Goal: Task Accomplishment & Management: Complete application form

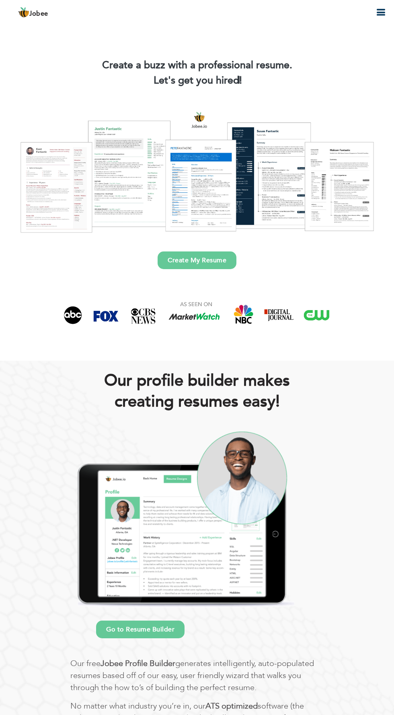
click at [217, 262] on link "Create My Resume" at bounding box center [196, 260] width 79 height 18
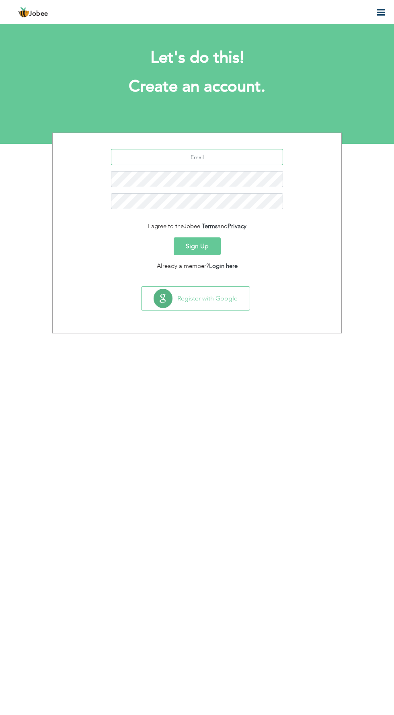
click at [237, 155] on input "text" at bounding box center [197, 157] width 172 height 16
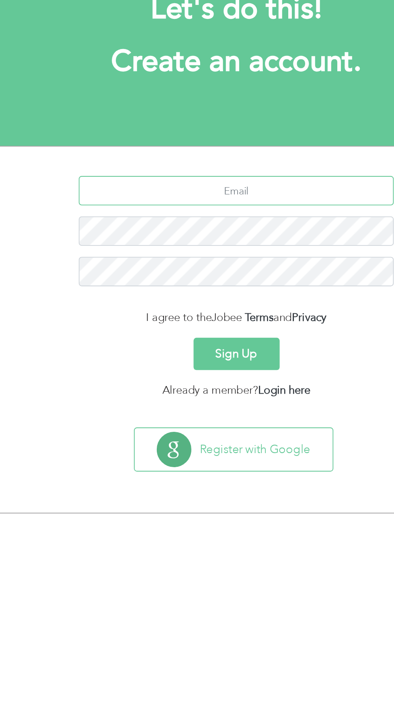
type input "aroosamehboob904@gmail.com"
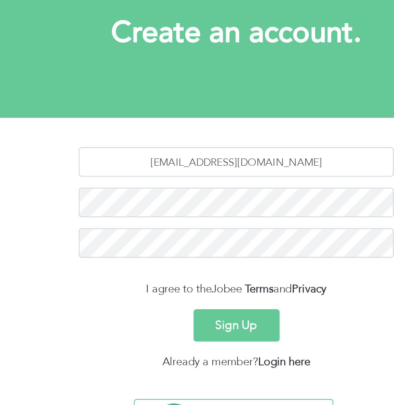
click at [202, 245] on button "Sign Up" at bounding box center [197, 246] width 47 height 18
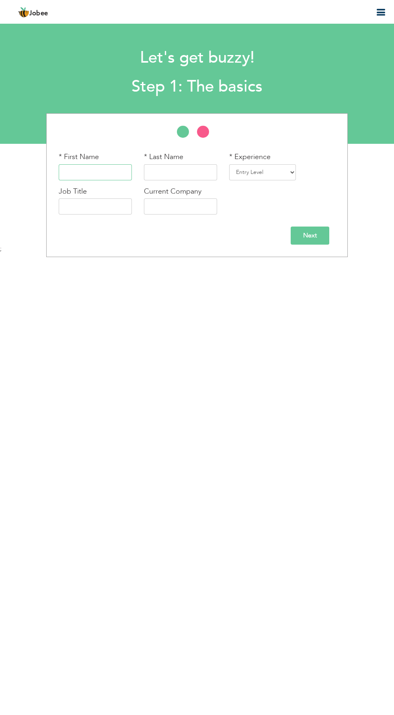
click at [88, 176] on input "text" at bounding box center [95, 172] width 73 height 16
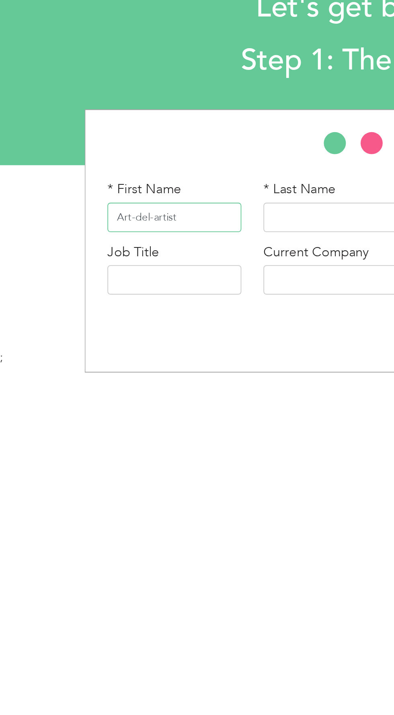
type input "Art-del-artist"
click at [201, 137] on li at bounding box center [207, 134] width 20 height 16
click at [201, 129] on li at bounding box center [207, 134] width 20 height 16
click at [183, 136] on li at bounding box center [187, 134] width 20 height 16
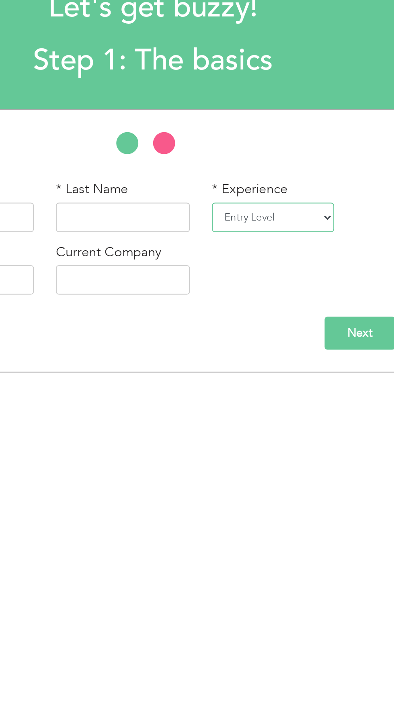
click at [290, 169] on select "Entry Level Less than 1 Year 1 Year 2 Years 3 Years 4 Years 5 Years 6 Years 7 Y…" at bounding box center [262, 172] width 67 height 16
select select "3"
click at [229, 164] on select "Entry Level Less than 1 Year 1 Year 2 Years 3 Years 4 Years 5 Years 6 Years 7 Y…" at bounding box center [262, 172] width 67 height 16
click at [195, 169] on input "text" at bounding box center [180, 172] width 73 height 16
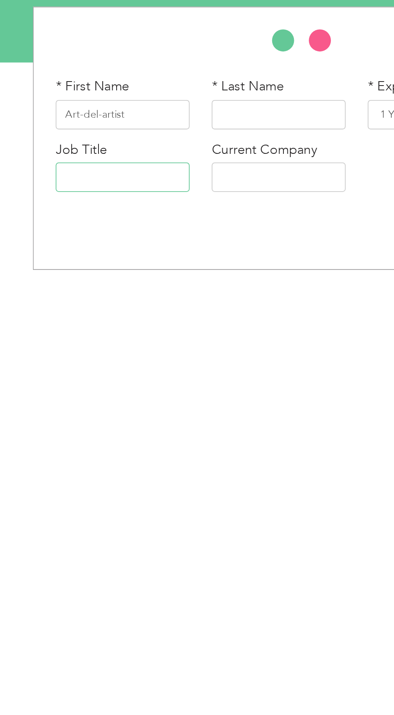
click at [97, 210] on input "text" at bounding box center [95, 206] width 73 height 16
click at [88, 202] on input "Graphic designer" at bounding box center [95, 206] width 73 height 16
type input "Graphic Designer"
click at [185, 208] on input "text" at bounding box center [180, 206] width 73 height 16
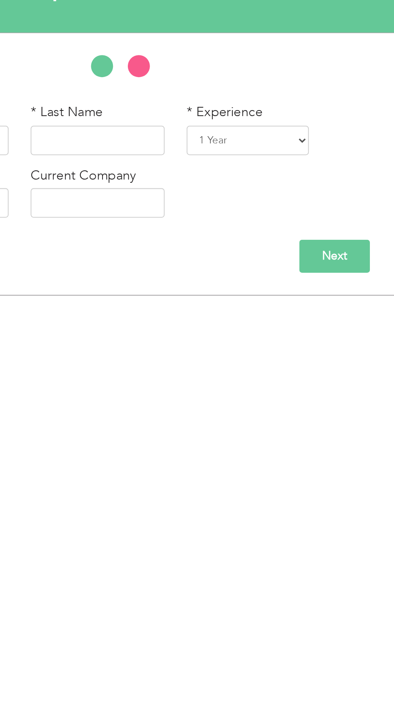
click at [318, 233] on input "Next" at bounding box center [309, 236] width 39 height 18
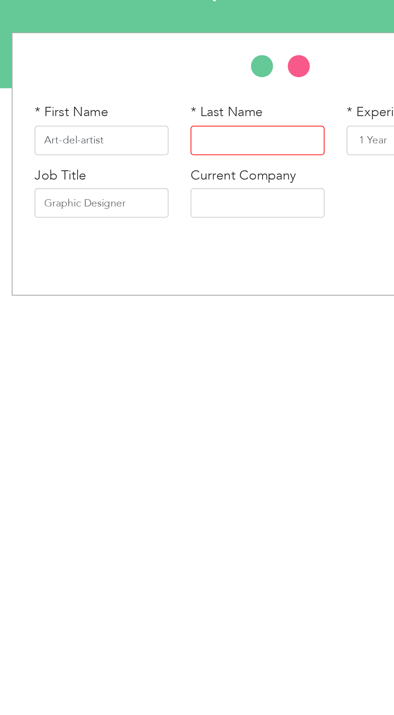
click at [110, 174] on input "Art-del-artist" at bounding box center [95, 172] width 73 height 16
type input "Art-del-"
click at [168, 174] on input "text" at bounding box center [180, 172] width 73 height 16
type input "Artist"
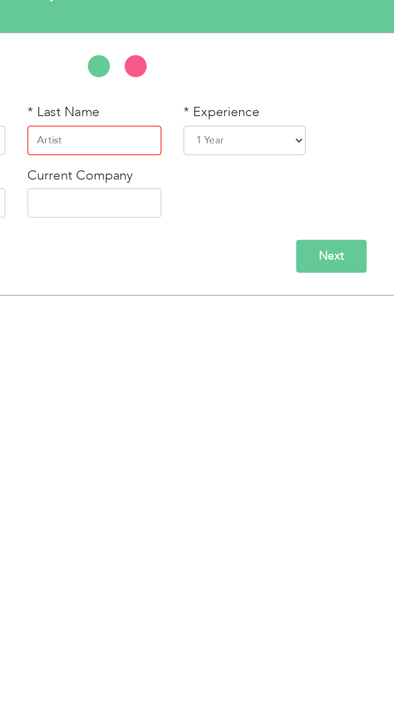
click at [299, 234] on input "Next" at bounding box center [309, 236] width 39 height 18
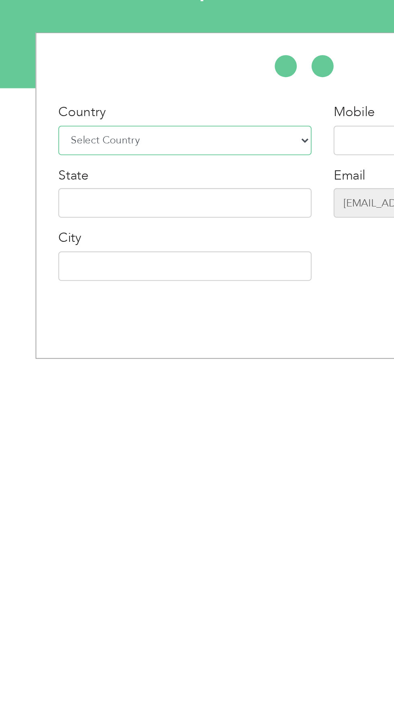
click at [130, 171] on select "Select Country Afghanistan Albania Algeria American Samoa Andorra Angola Anguil…" at bounding box center [128, 172] width 138 height 16
select select "166"
click at [59, 164] on select "Select Country Afghanistan Albania Algeria American Samoa Andorra Angola Anguil…" at bounding box center [128, 172] width 138 height 16
click at [214, 173] on input "text" at bounding box center [245, 172] width 73 height 16
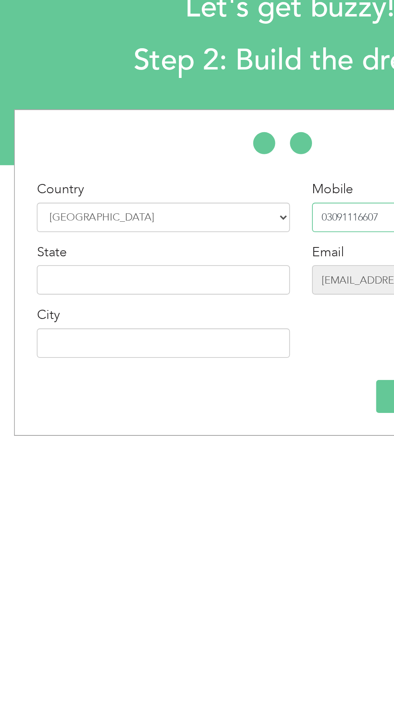
type input "03091116607"
click at [159, 209] on input "text" at bounding box center [128, 206] width 138 height 16
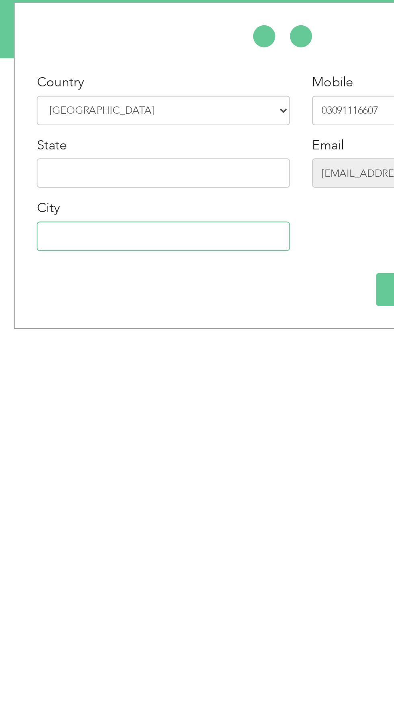
click at [155, 242] on input "text" at bounding box center [128, 241] width 138 height 16
type input "[GEOGRAPHIC_DATA]"
click at [138, 204] on input "text" at bounding box center [128, 206] width 138 height 16
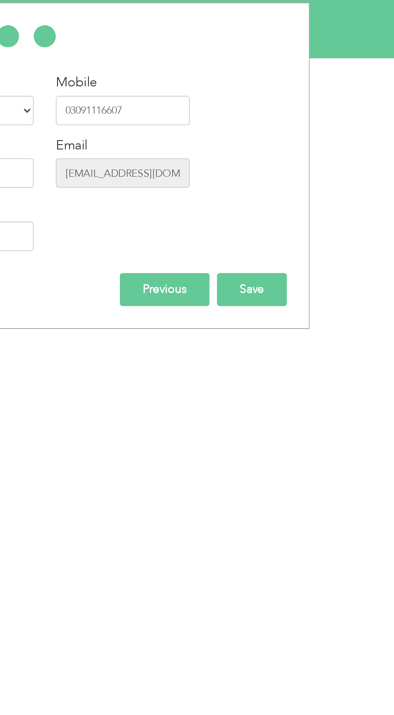
click at [329, 272] on input "Save" at bounding box center [316, 270] width 38 height 18
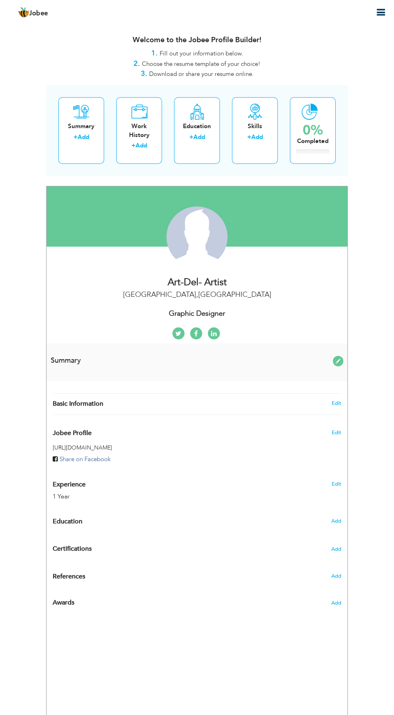
click at [0, 0] on div "Change Remove" at bounding box center [0, 0] width 0 height 0
click at [80, 120] on div "Summary + Add" at bounding box center [81, 130] width 46 height 67
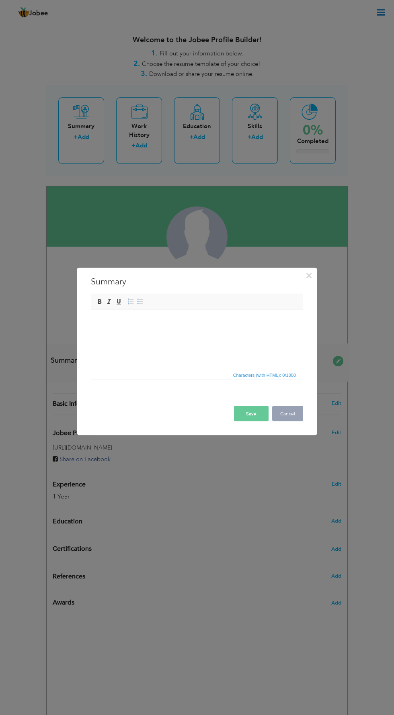
click at [297, 410] on button "Cancel" at bounding box center [287, 413] width 31 height 15
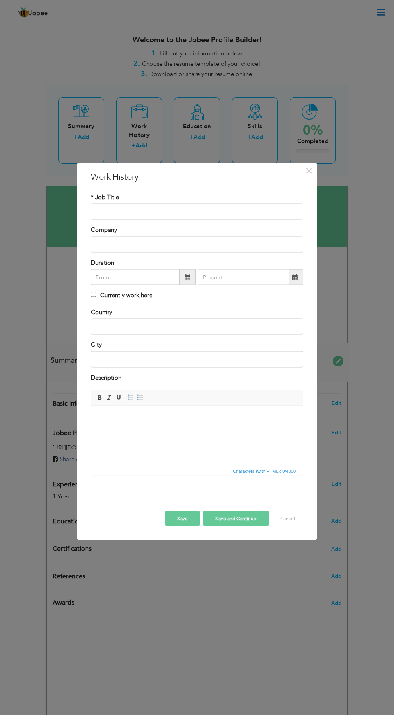
click at [142, 143] on div "× Work History * Job Title Company Duration Currently work here Country" at bounding box center [197, 357] width 394 height 715
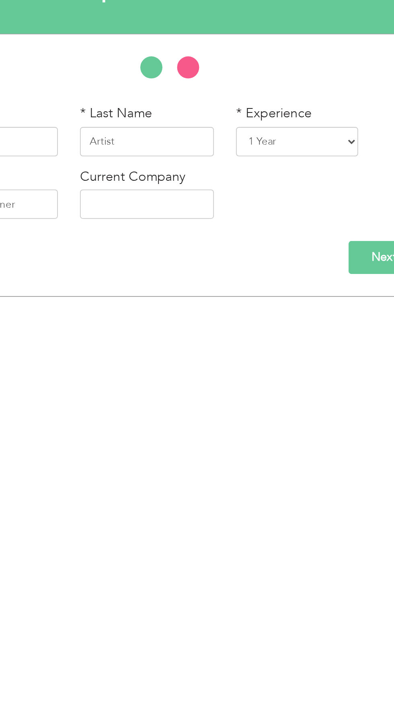
click at [301, 234] on input "Next" at bounding box center [309, 236] width 39 height 18
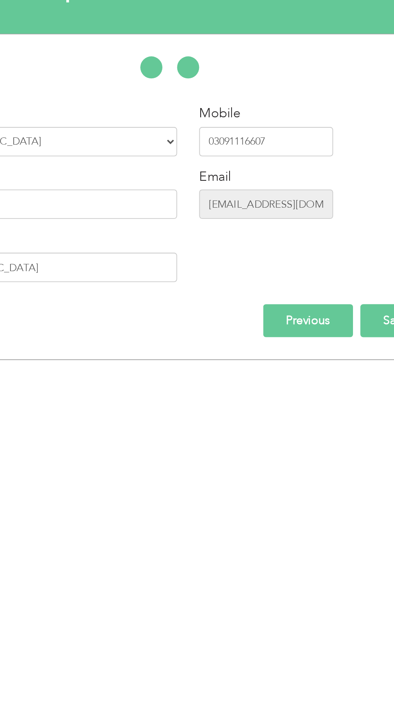
click at [307, 266] on input "Save" at bounding box center [316, 270] width 38 height 18
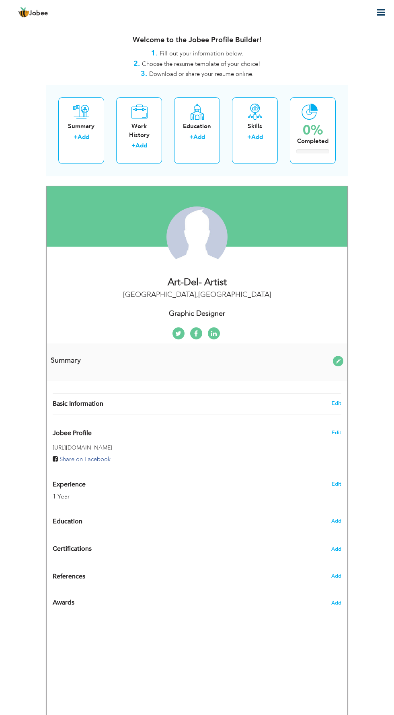
radio input "true"
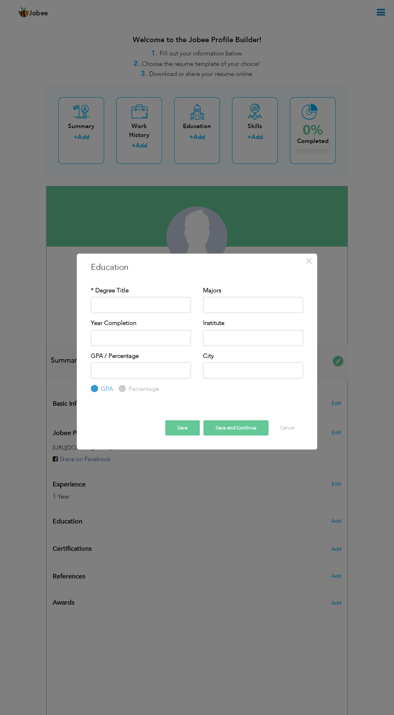
click at [336, 521] on div "× Education * Degree Title Majors Year Completion Institute GPA" at bounding box center [197, 357] width 394 height 715
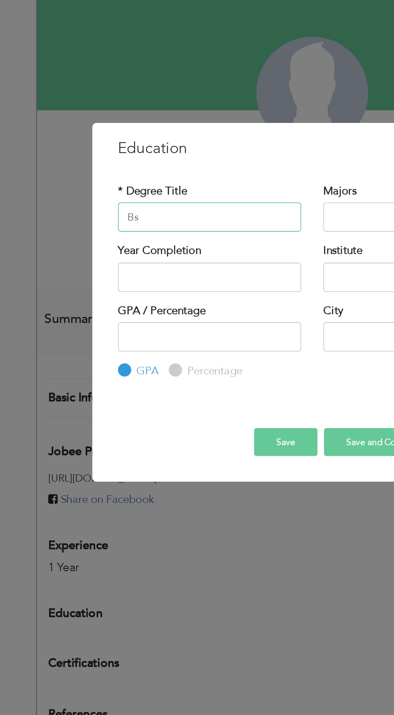
type input "B"
type input "Bachelor of fine arts in graphics design"
click at [221, 305] on input "text" at bounding box center [253, 305] width 100 height 16
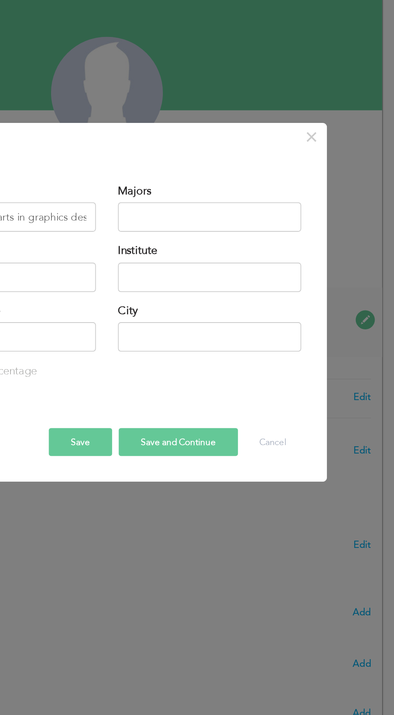
click at [337, 305] on div "× Education * Degree Title Bachelor of fine arts in graphics design Majors Year…" at bounding box center [197, 357] width 394 height 715
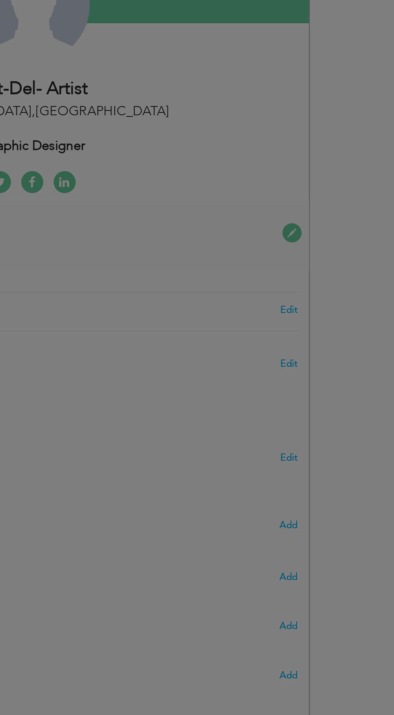
type input "Art-del-"
type input "Artist"
type input "03091116607"
select select "number:166"
type input "[GEOGRAPHIC_DATA]"
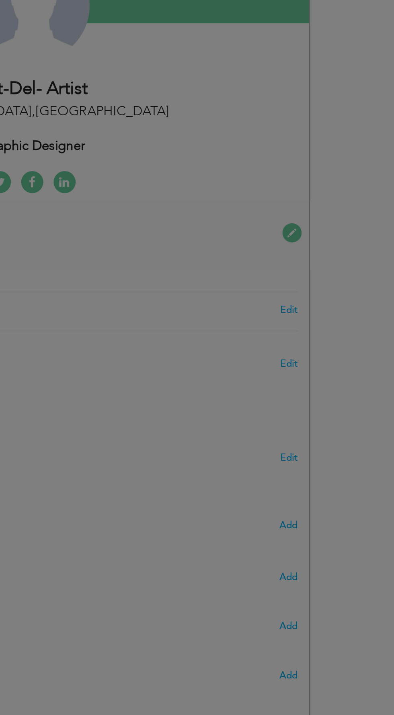
select select "number:3"
type input "Graphic Designer"
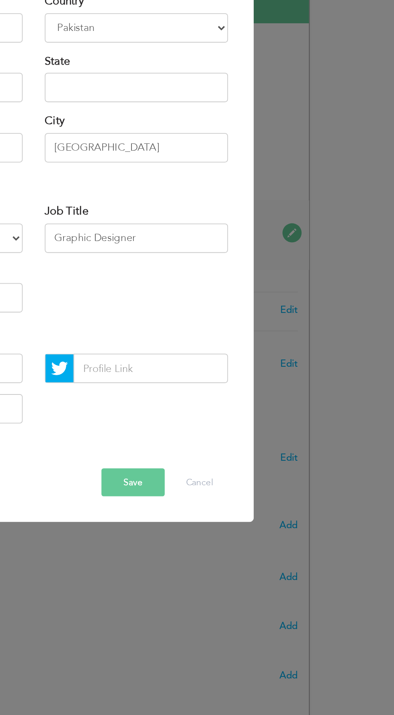
click at [339, 484] on div "× Profile Contact Information * First Name Art-del- * Last Name Aruba" at bounding box center [197, 357] width 394 height 715
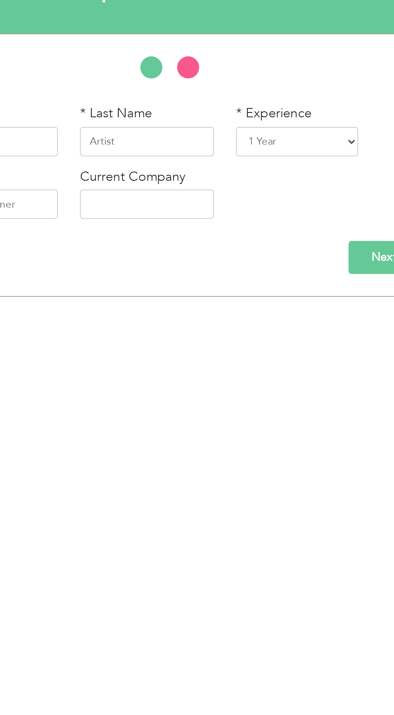
click at [299, 233] on input "Next" at bounding box center [309, 236] width 39 height 18
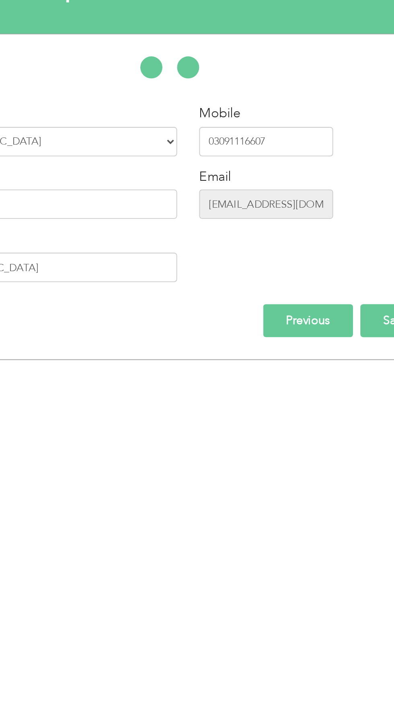
click at [305, 272] on input "Save" at bounding box center [316, 270] width 38 height 18
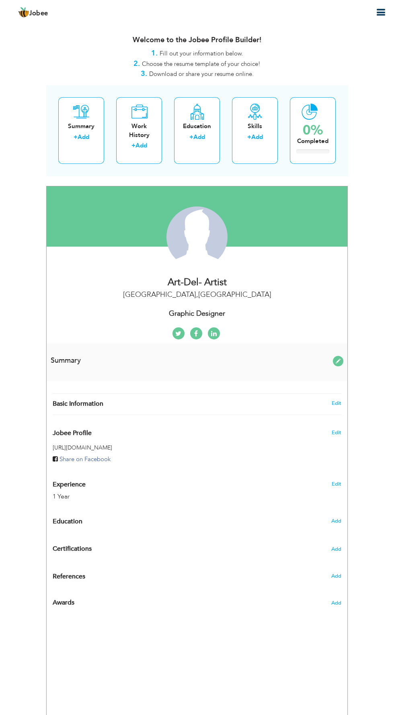
click at [0, 0] on div "Change Remove" at bounding box center [0, 0] width 0 height 0
type input "Art-del-"
type input "Artist"
type input "03091116607"
select select "number:166"
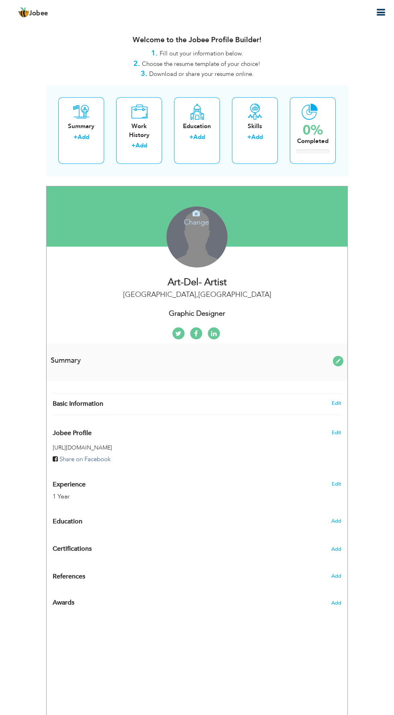
type input "[GEOGRAPHIC_DATA]"
select select "number:3"
type input "Graphic Designer"
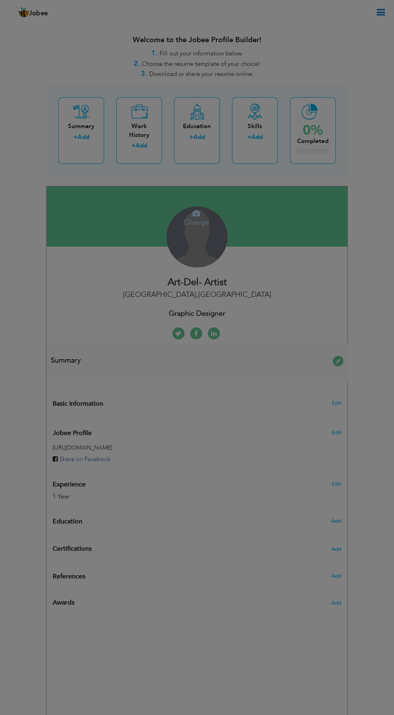
click at [204, 313] on div at bounding box center [197, 357] width 394 height 715
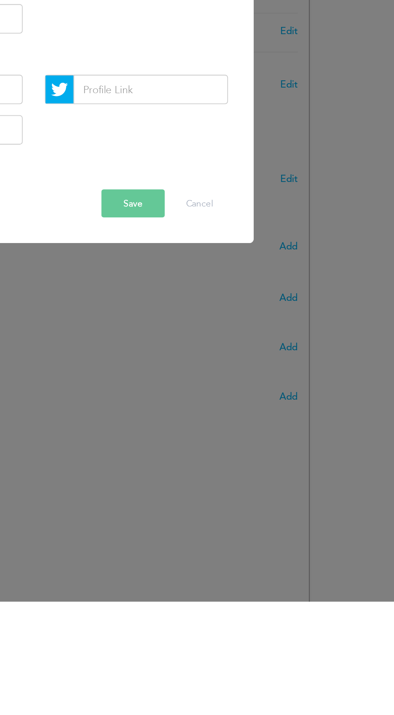
click at [258, 496] on button "Save" at bounding box center [251, 497] width 35 height 15
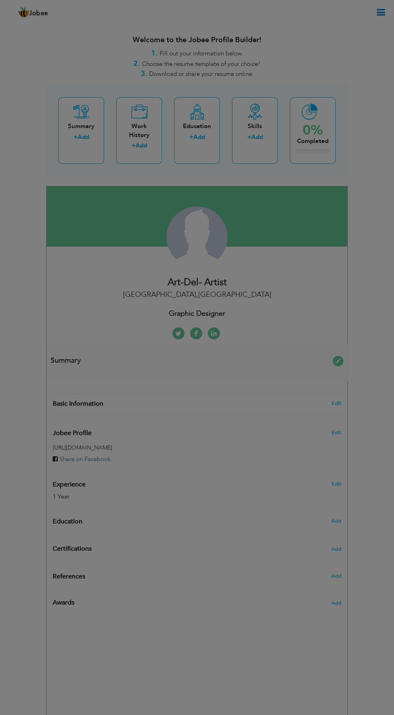
click at [0, 0] on div "× Skills Add Skills Duplicate entry Already Exist Save Cancel" at bounding box center [0, 0] width 0 height 0
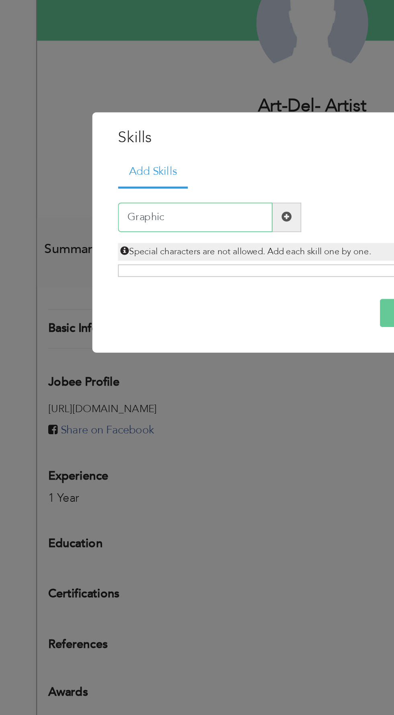
type input "Graphic Designer"
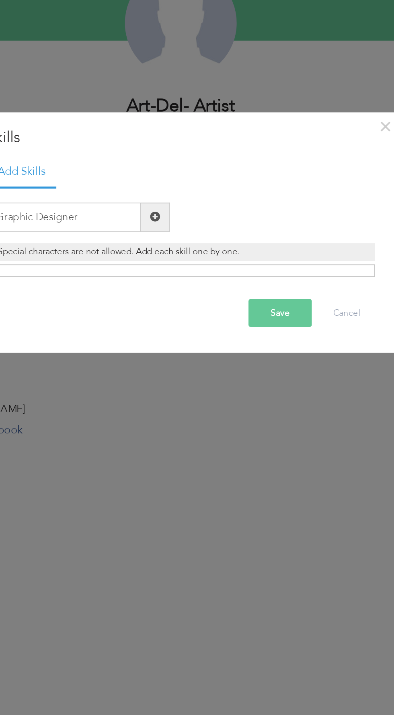
click at [247, 382] on div "Add Skills Graphic Designer Duplicate entry" at bounding box center [197, 346] width 224 height 72
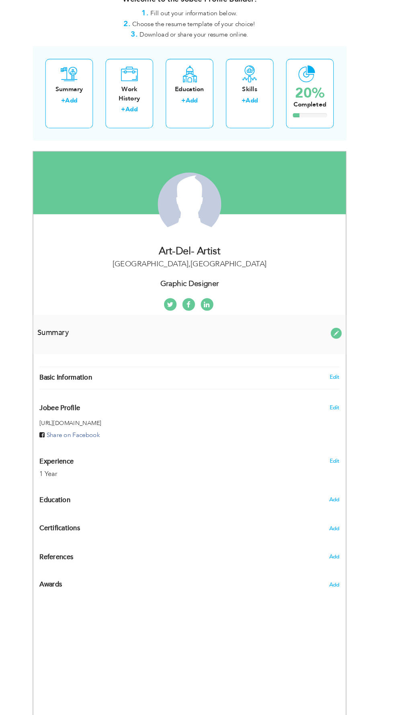
scroll to position [14, 0]
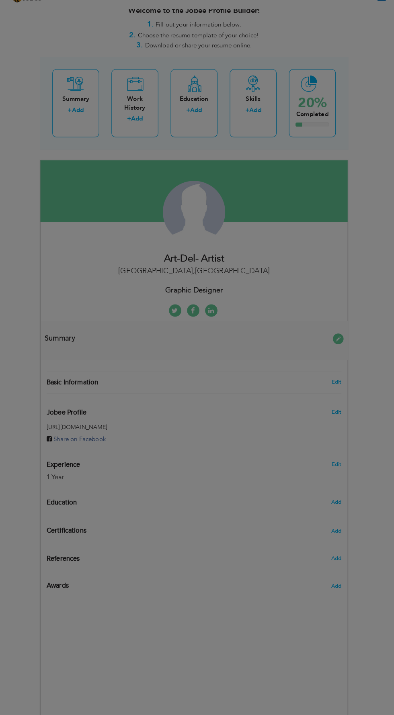
click at [0, 0] on div "× Education * Degree Title Majors Year Completion Institute GPA" at bounding box center [0, 0] width 0 height 0
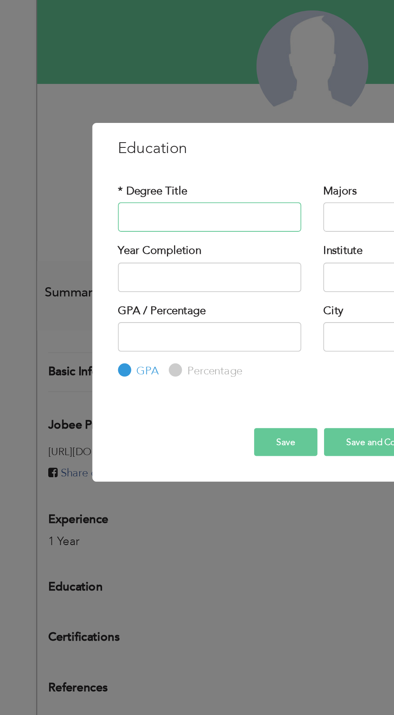
type input "Bachelor of fine arts in graphics design"
click at [172, 335] on input "text" at bounding box center [141, 338] width 100 height 16
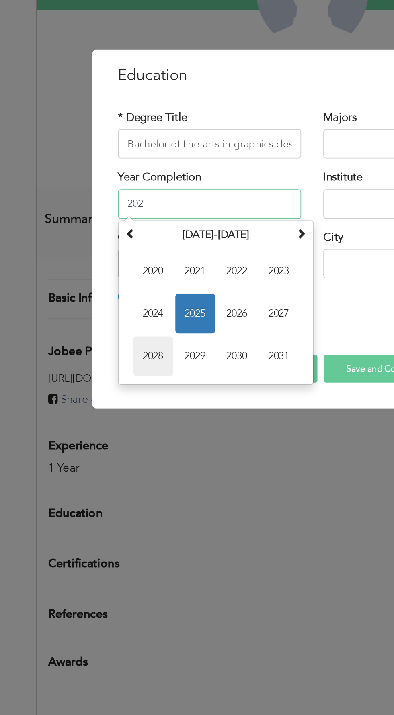
click at [106, 416] on span "2028" at bounding box center [110, 421] width 22 height 22
type input "2028"
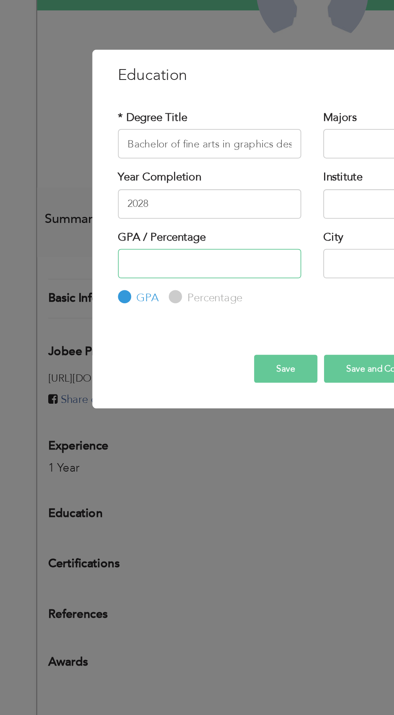
click at [168, 371] on input "number" at bounding box center [141, 370] width 100 height 16
click at [131, 389] on label "Percentage" at bounding box center [143, 389] width 32 height 8
click at [124, 389] on input "Percentage" at bounding box center [121, 388] width 5 height 5
radio input "true"
click at [100, 368] on input "number" at bounding box center [141, 370] width 100 height 16
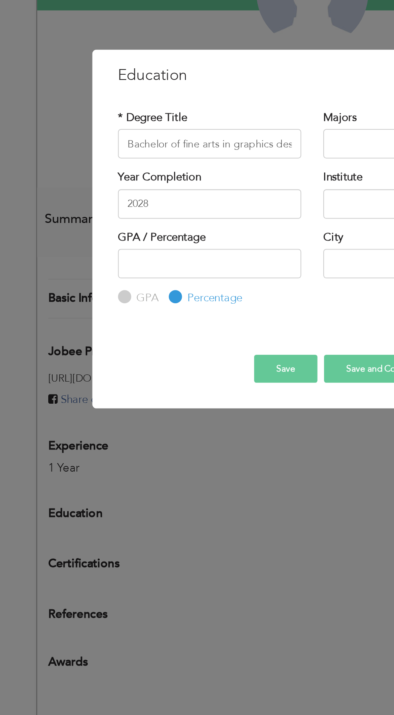
click at [91, 388] on input "GPA" at bounding box center [93, 388] width 5 height 5
radio input "true"
click at [105, 364] on input "number" at bounding box center [141, 370] width 100 height 16
click at [109, 374] on input "number" at bounding box center [141, 370] width 100 height 16
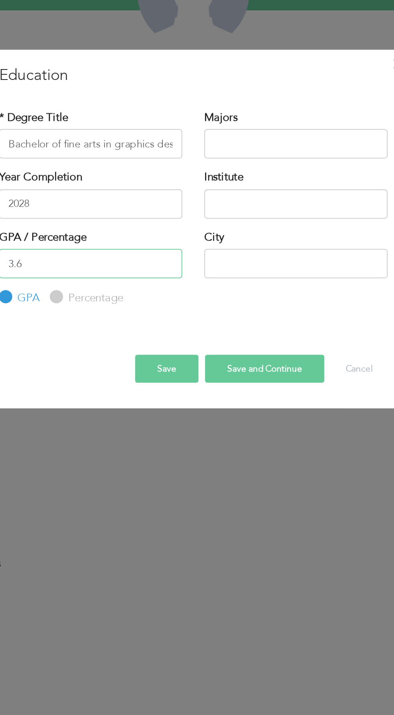
type input "3.6"
click at [217, 372] on input "text" at bounding box center [253, 370] width 100 height 16
type input "[GEOGRAPHIC_DATA]"
click at [217, 338] on input "text" at bounding box center [253, 338] width 100 height 16
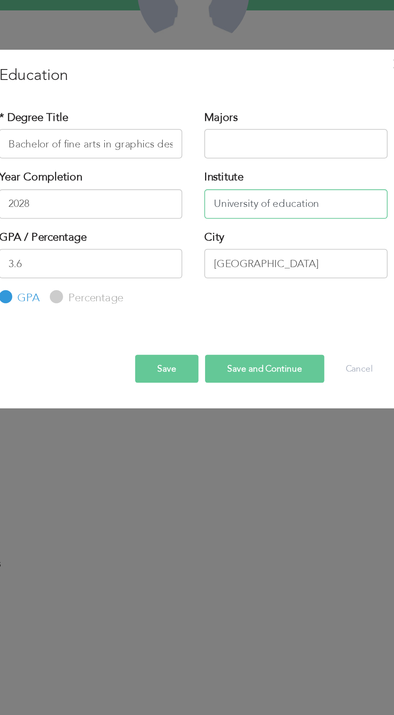
type input "University of education"
click at [251, 306] on input "text" at bounding box center [253, 305] width 100 height 16
click at [233, 427] on button "Save and Continue" at bounding box center [235, 427] width 65 height 15
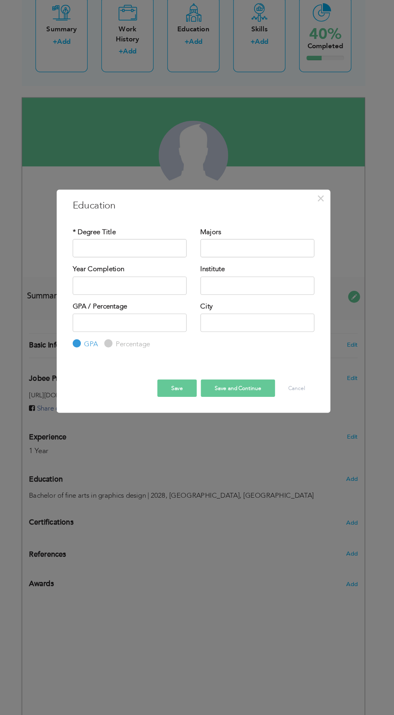
scroll to position [14, 0]
click at [149, 305] on input "text" at bounding box center [141, 305] width 100 height 16
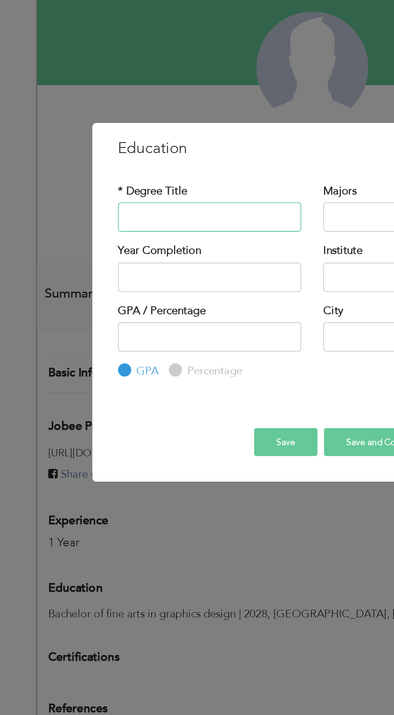
type input "Bachelor of fine arts in graphics design"
click at [150, 339] on input "text" at bounding box center [141, 338] width 100 height 16
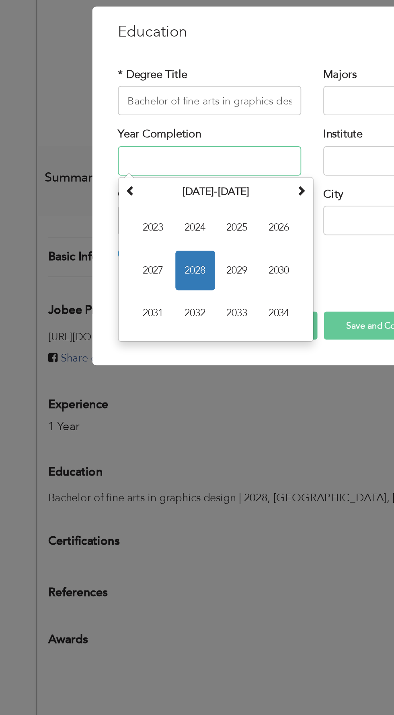
click at [135, 399] on span "2028" at bounding box center [133, 398] width 22 height 22
type input "2028"
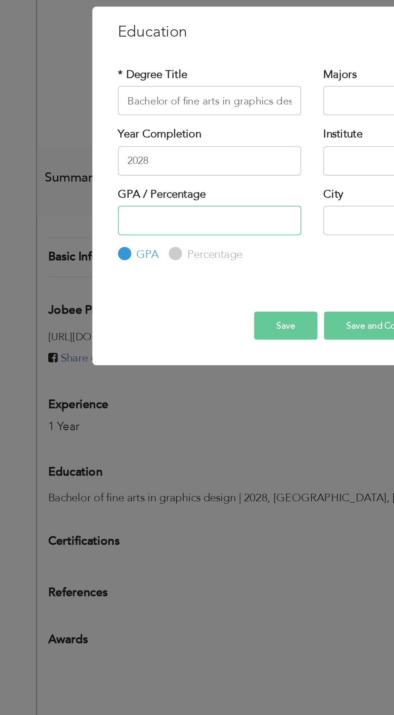
click at [150, 371] on input "number" at bounding box center [141, 370] width 100 height 16
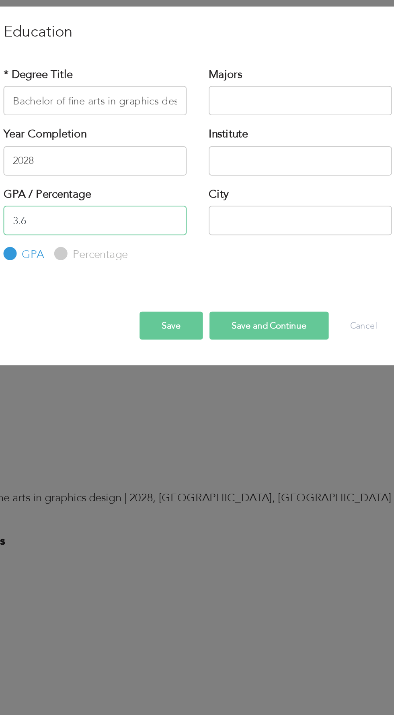
type input "3.6"
click at [232, 373] on input "text" at bounding box center [253, 370] width 100 height 16
type input "[GEOGRAPHIC_DATA]"
click at [250, 338] on input "text" at bounding box center [253, 338] width 100 height 16
type input "University of Education"
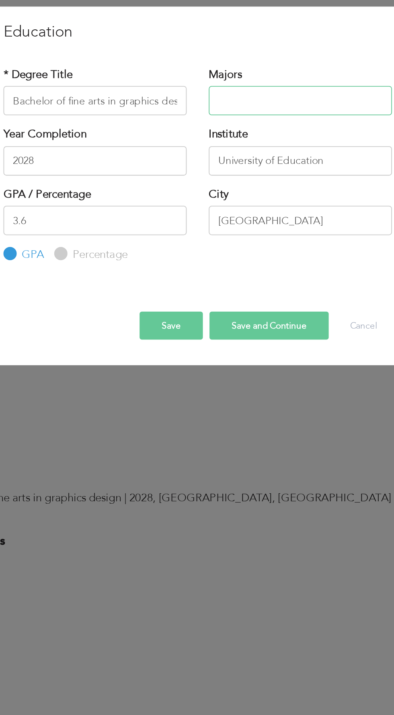
click at [266, 304] on input "text" at bounding box center [253, 305] width 100 height 16
click at [0, 0] on span "button" at bounding box center [0, 0] width 0 height 0
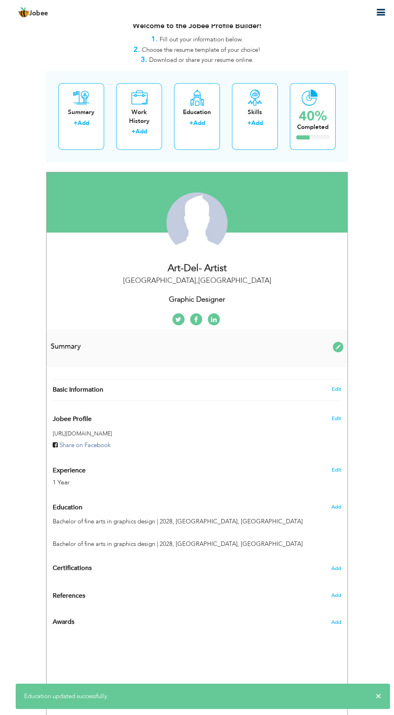
scroll to position [15, 0]
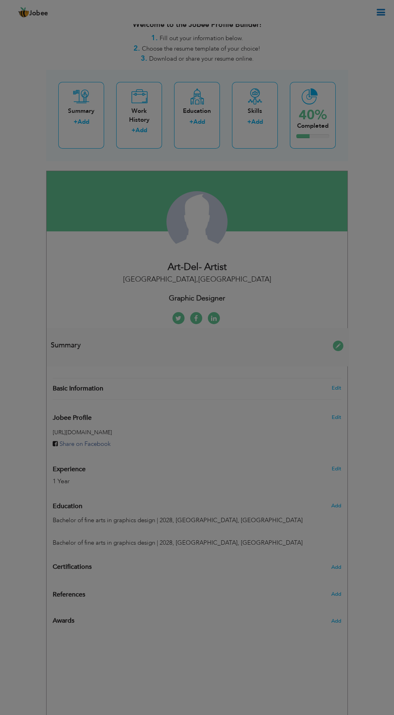
click at [0, 0] on div "× Skills Add Skills Duplicate entry Mark as primary skill. 1" at bounding box center [0, 0] width 0 height 0
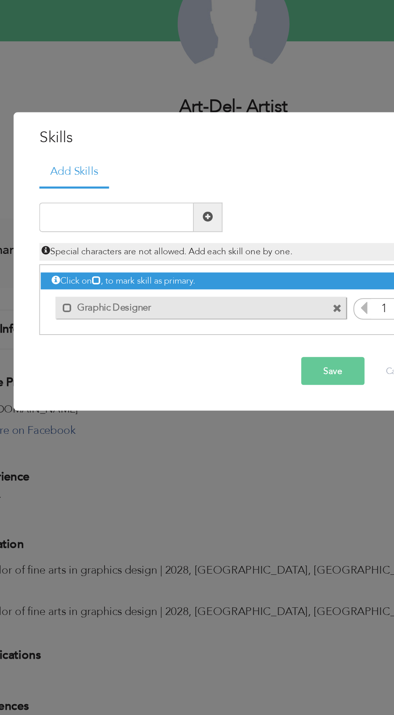
click at [184, 328] on span at bounding box center [183, 328] width 6 height 6
click at [106, 326] on input "text" at bounding box center [133, 327] width 84 height 16
click at [112, 329] on input "text" at bounding box center [133, 327] width 84 height 16
type input "T"
type input "Social media post"
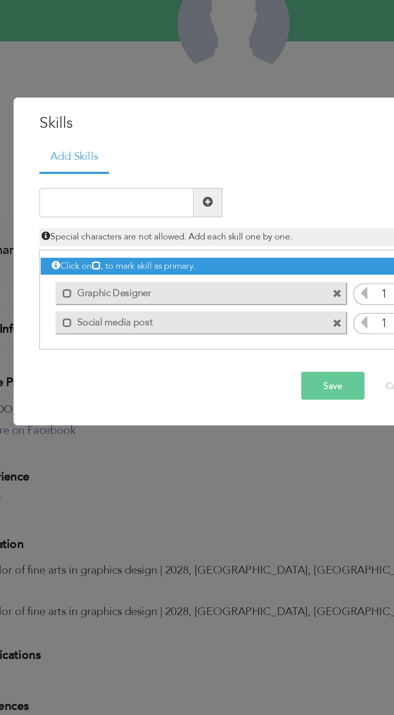
click at [182, 327] on span at bounding box center [183, 319] width 16 height 16
click at [118, 323] on input "text" at bounding box center [133, 319] width 84 height 16
type input "Business card"
click at [182, 318] on span at bounding box center [183, 319] width 16 height 16
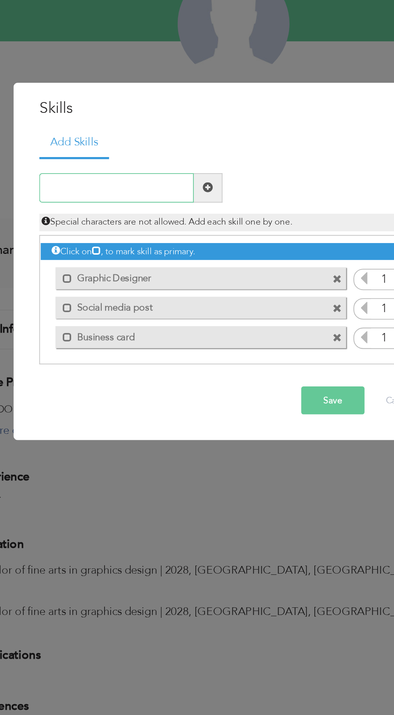
click at [114, 315] on input "text" at bounding box center [133, 311] width 84 height 16
type input "Thumbnails"
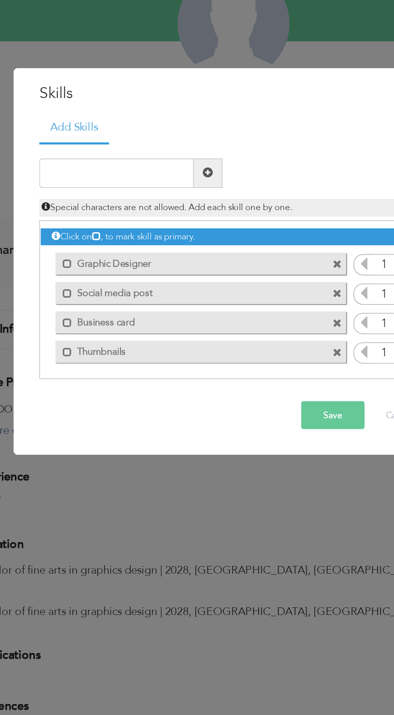
click at [182, 311] on span at bounding box center [183, 303] width 16 height 16
click at [113, 300] on input "text" at bounding box center [133, 303] width 84 height 16
type input "Broucher"
click at [182, 302] on span at bounding box center [183, 303] width 16 height 16
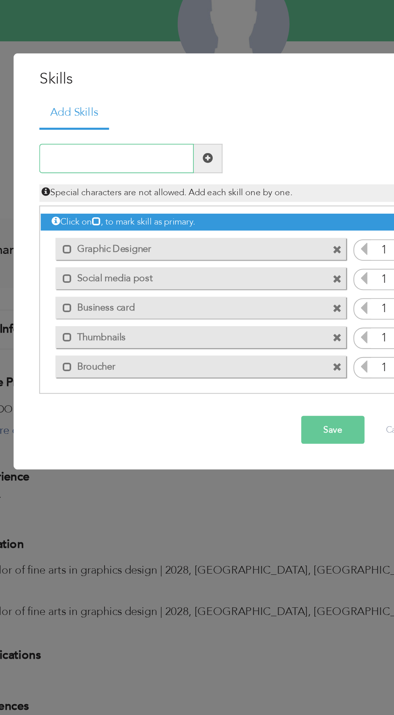
click at [147, 293] on input "text" at bounding box center [133, 295] width 84 height 16
type input "Flyer"
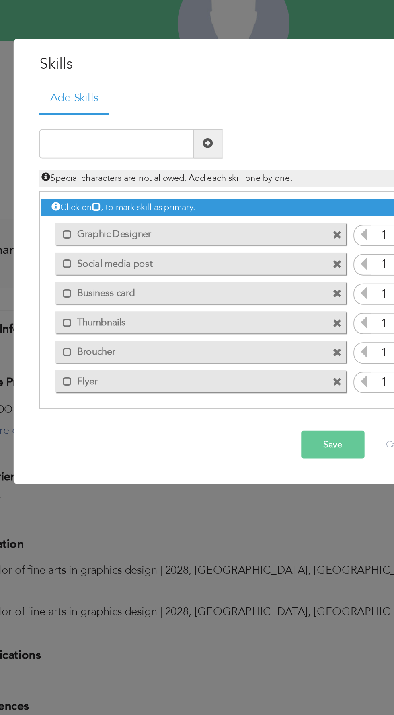
click at [182, 295] on div "Duplicate entry" at bounding box center [197, 296] width 224 height 2
click at [0, 0] on span "button" at bounding box center [0, 0] width 0 height 0
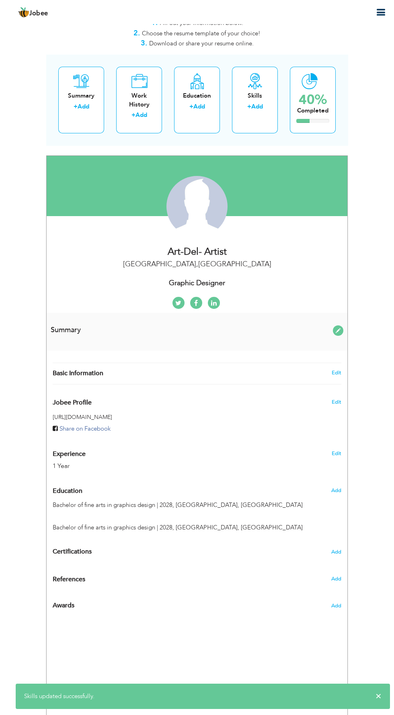
scroll to position [31, 0]
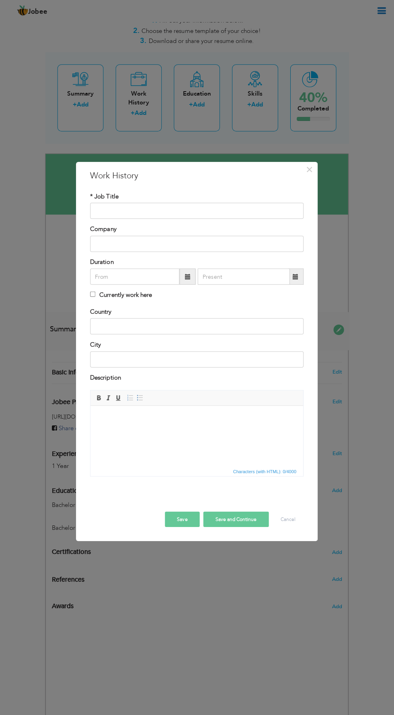
click at [142, 111] on div "× Work History * Job Title Company Duration Currently work here Country" at bounding box center [197, 357] width 394 height 715
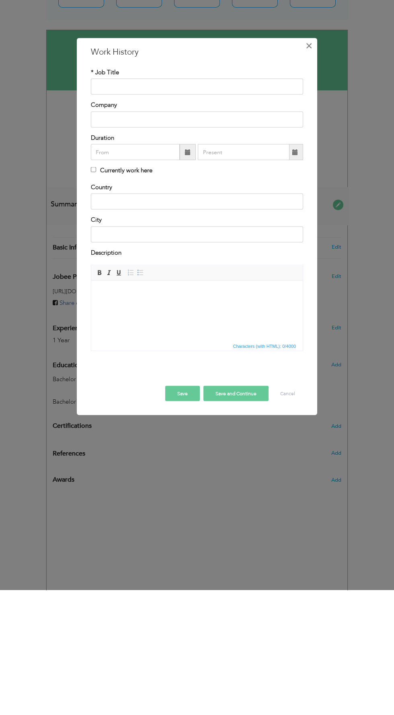
click at [308, 169] on span "×" at bounding box center [308, 170] width 7 height 14
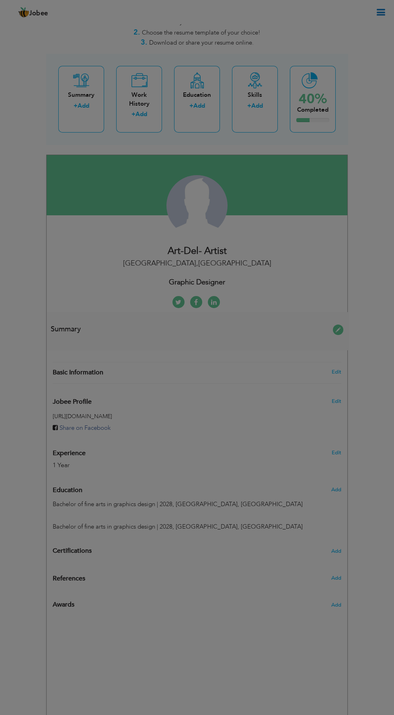
click at [0, 0] on div "× Skills Add Skills Duplicate entry Mark as primary skill. 1 1 1" at bounding box center [0, 0] width 0 height 0
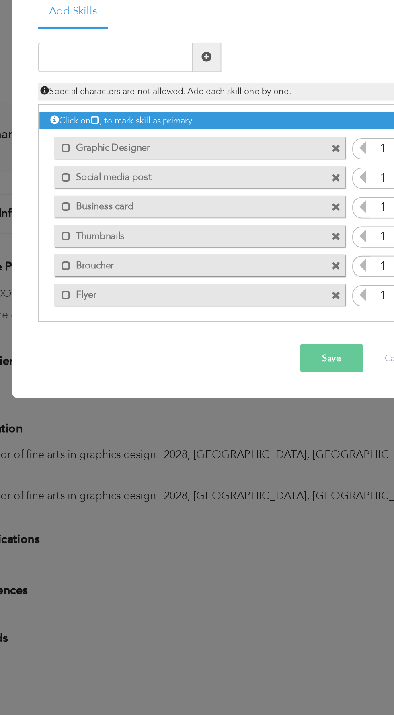
click at [0, 0] on span "button" at bounding box center [0, 0] width 0 height 0
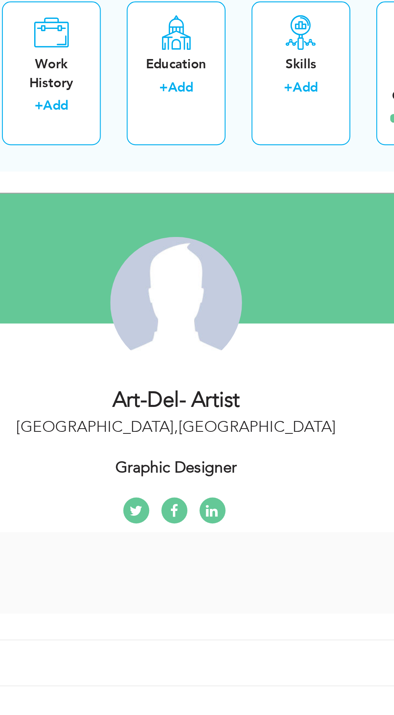
scroll to position [16, 0]
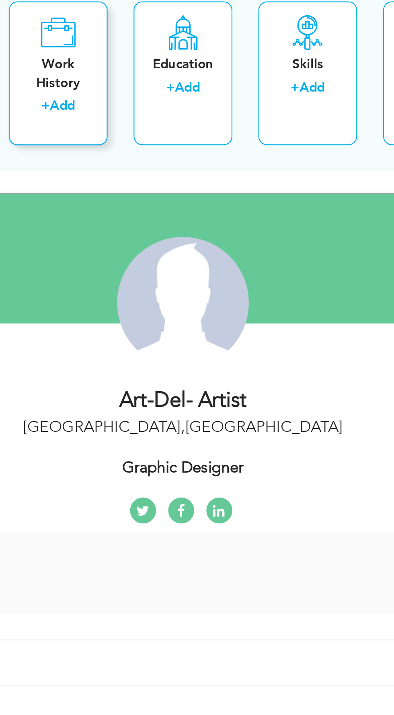
click at [135, 108] on div "Work History" at bounding box center [139, 114] width 33 height 17
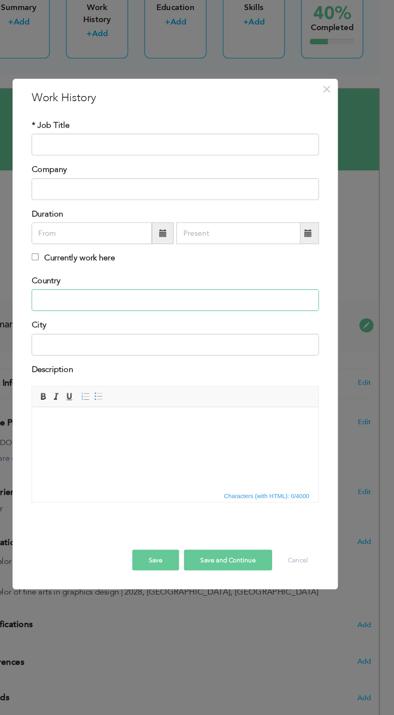
click at [233, 325] on input "text" at bounding box center [197, 327] width 212 height 16
type input "[GEOGRAPHIC_DATA]"
click at [121, 359] on input "text" at bounding box center [197, 359] width 212 height 16
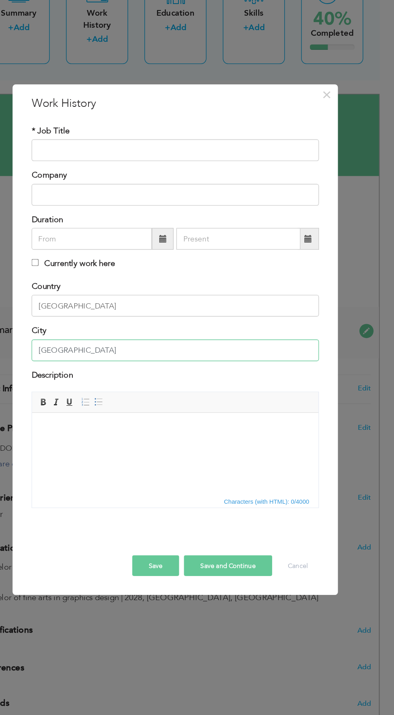
type input "[GEOGRAPHIC_DATA]"
click at [100, 211] on input "text" at bounding box center [197, 212] width 212 height 16
type input "Graphic Designer"
click at [105, 245] on input "text" at bounding box center [197, 244] width 212 height 16
type input "Peak solution"
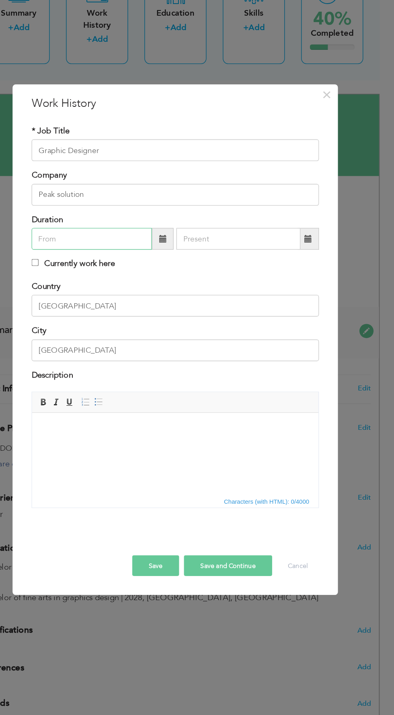
click at [117, 278] on input "text" at bounding box center [135, 277] width 89 height 16
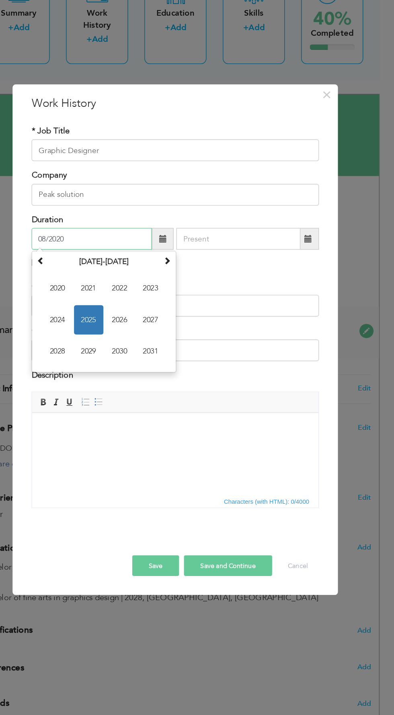
type input "08/2020"
click at [260, 276] on input "text" at bounding box center [244, 277] width 92 height 16
type input "08/2025"
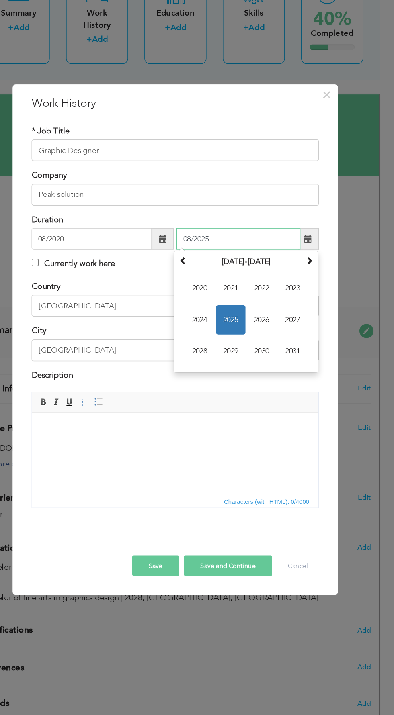
click at [237, 278] on input "08/2025" at bounding box center [244, 277] width 92 height 16
click at [236, 336] on span "2025" at bounding box center [238, 337] width 22 height 22
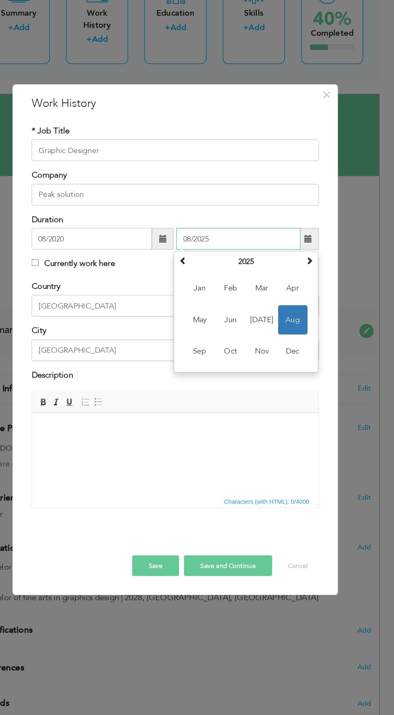
click at [288, 343] on span "Aug" at bounding box center [284, 337] width 22 height 22
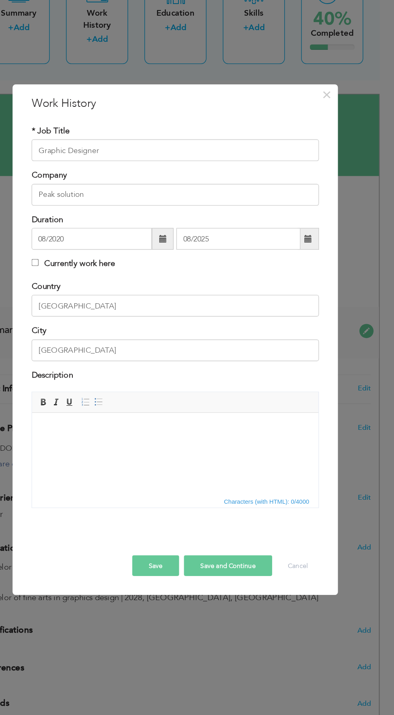
click at [183, 519] on button "Save" at bounding box center [182, 518] width 35 height 15
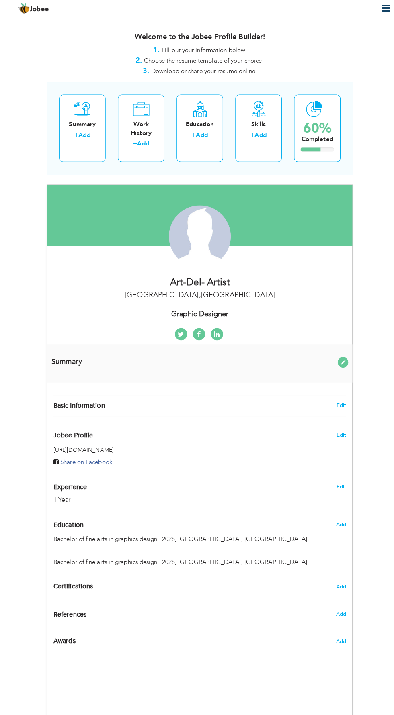
scroll to position [1, 0]
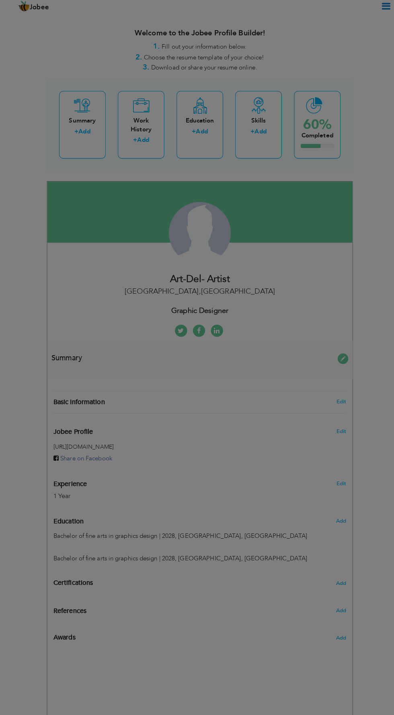
click at [0, 0] on div "× Skills Add Skills Duplicate entry Mark as primary skill. 1 1 1" at bounding box center [0, 0] width 0 height 0
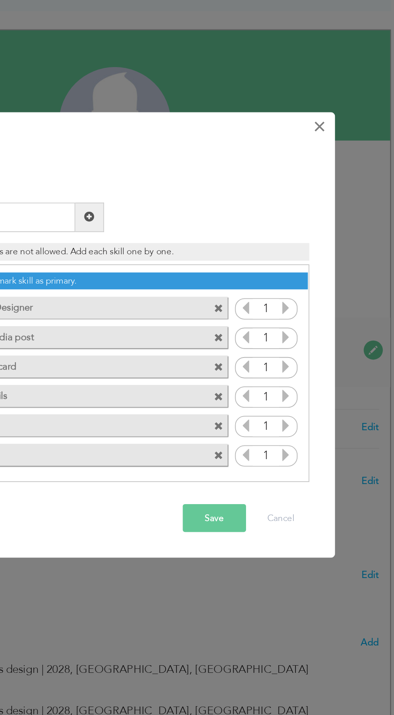
click at [308, 239] on span "×" at bounding box center [308, 237] width 7 height 14
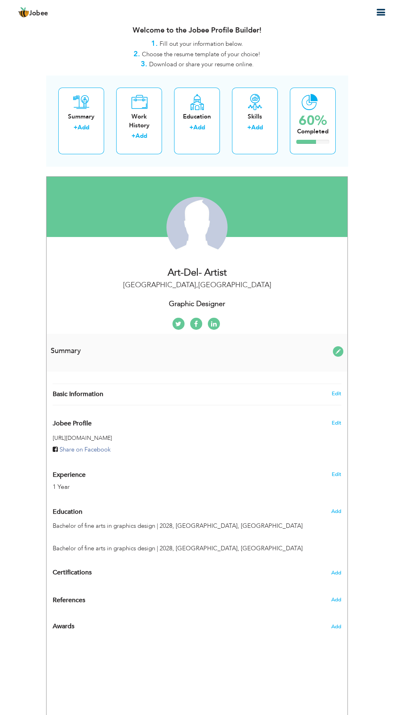
scroll to position [12, 0]
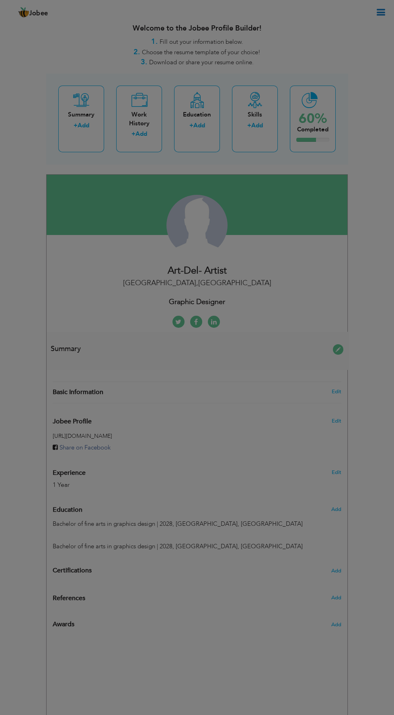
click at [0, 0] on div "× Summary Rich Text Editor, summaryEditor Editor toolbars Basic Styles Bold Ita…" at bounding box center [0, 0] width 0 height 0
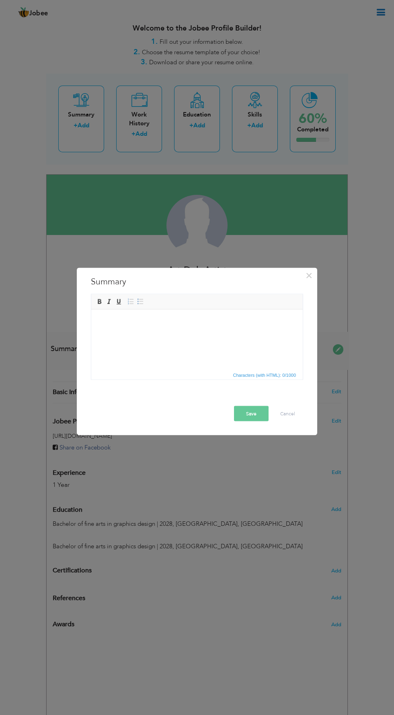
click at [122, 334] on html at bounding box center [196, 321] width 211 height 25
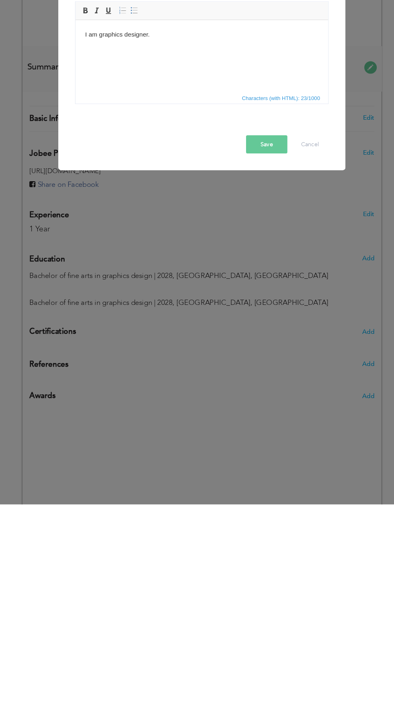
scroll to position [12, 0]
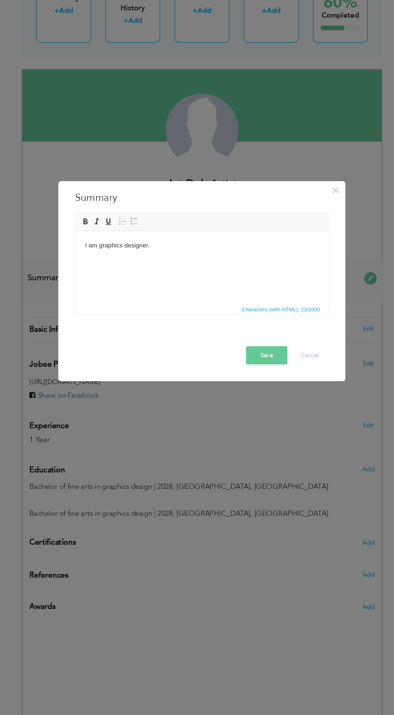
click at [178, 245] on body "I am graphics designer." at bounding box center [180, 243] width 195 height 8
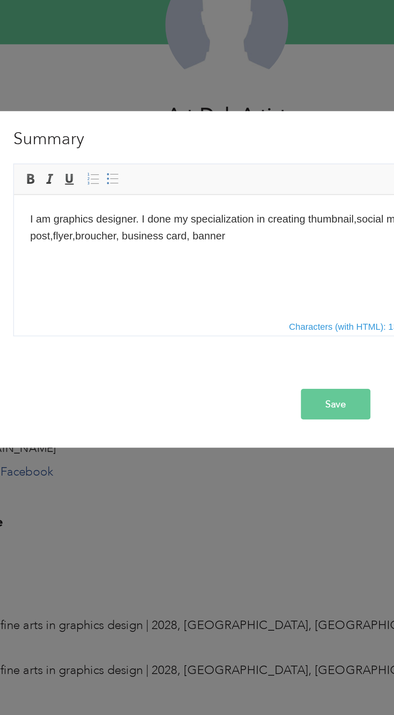
click at [0, 0] on span "button" at bounding box center [0, 0] width 0 height 0
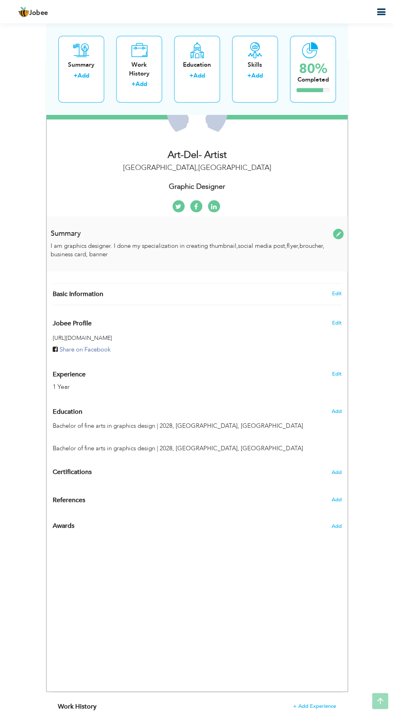
scroll to position [129, 0]
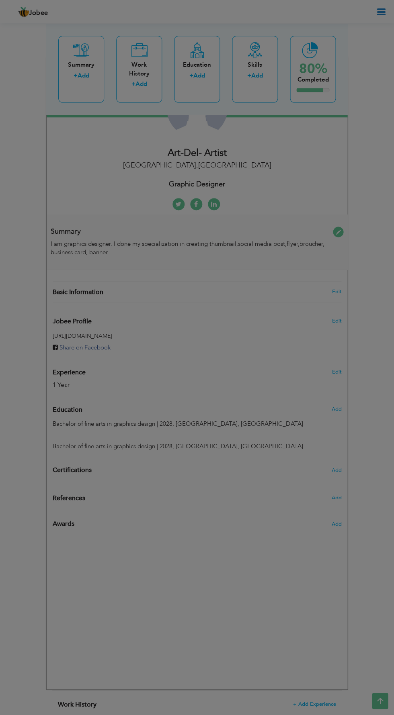
click at [0, 0] on div "× Profile Contact Information * First Name Art-del- * Last Name Aruba" at bounding box center [0, 0] width 0 height 0
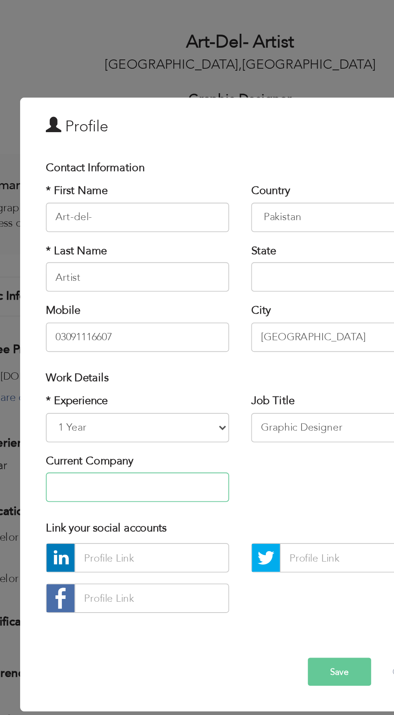
click at [151, 396] on input "text" at bounding box center [141, 396] width 100 height 16
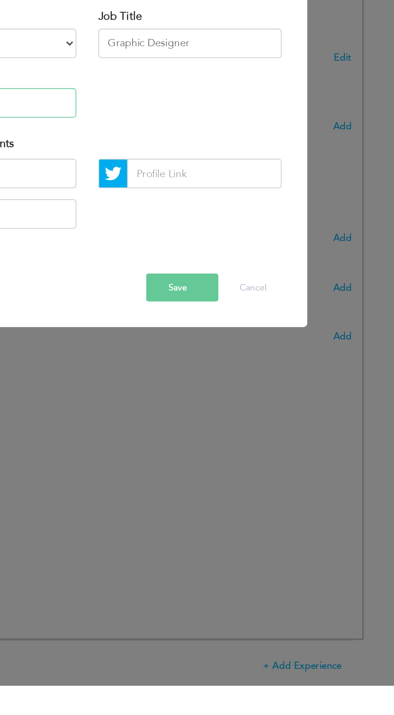
type input "Peka solution"
click at [251, 505] on button "Save" at bounding box center [248, 497] width 39 height 15
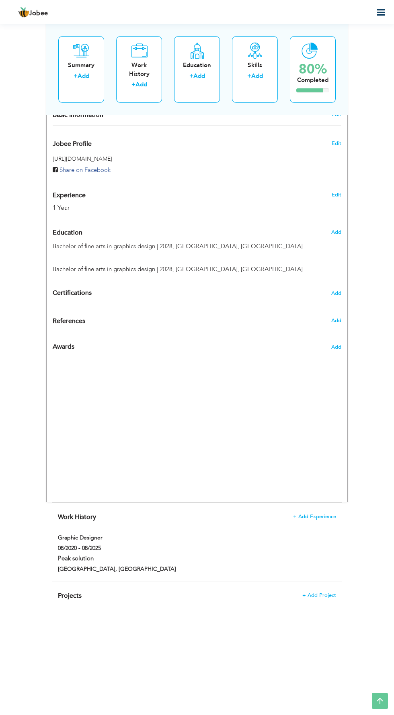
scroll to position [319, 0]
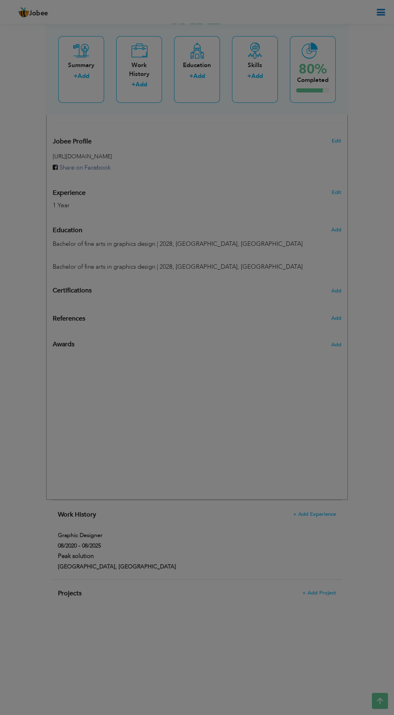
click at [0, 0] on div "× Certification * Certification Name Certification Authority Save" at bounding box center [0, 0] width 0 height 0
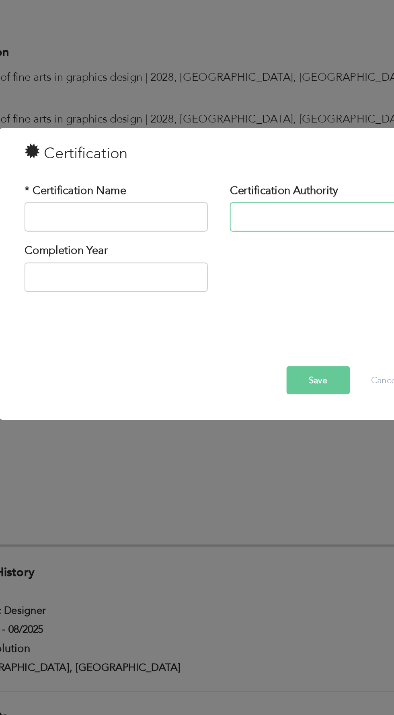
click at [260, 319] on input "text" at bounding box center [253, 321] width 100 height 16
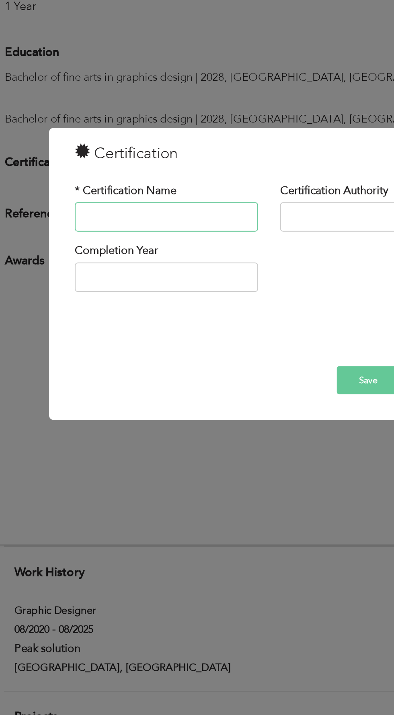
click at [149, 319] on input "text" at bounding box center [141, 321] width 100 height 16
click at [225, 318] on input "text" at bounding box center [253, 321] width 100 height 16
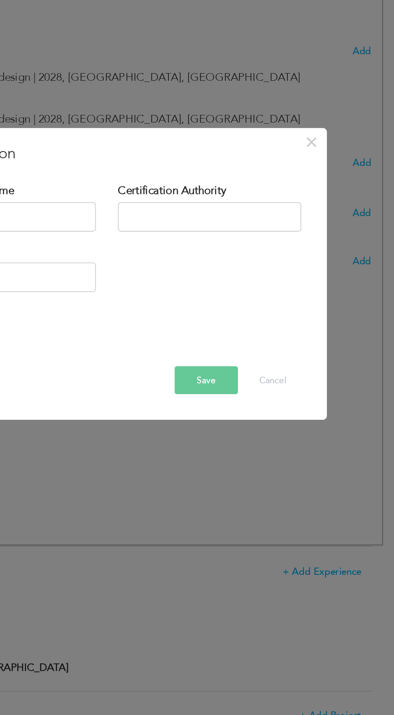
click at [316, 321] on div "× Certification * Certification Name Peak solution Certification Authority Comp…" at bounding box center [197, 351] width 240 height 159
click at [271, 320] on input "text" at bounding box center [253, 321] width 100 height 16
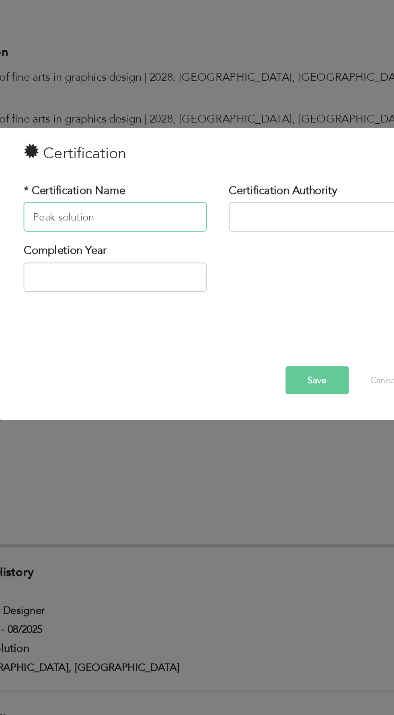
click at [167, 321] on input "Peak solution" at bounding box center [141, 321] width 100 height 16
type input "P"
type input "Graphic design"
click at [244, 321] on input "text" at bounding box center [253, 321] width 100 height 16
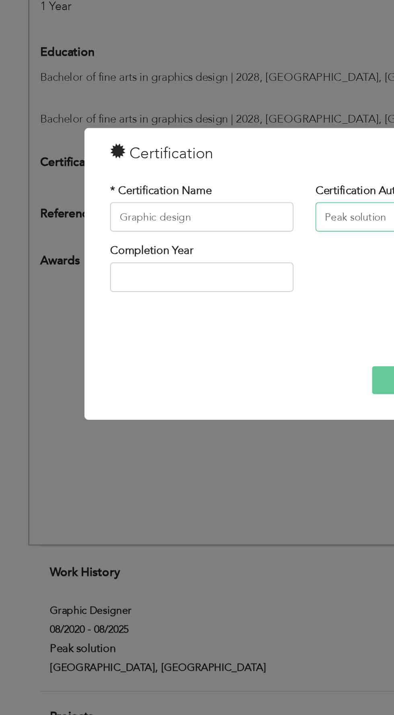
type input "Peak solution"
click at [136, 351] on input "text" at bounding box center [141, 353] width 100 height 16
type input "2025"
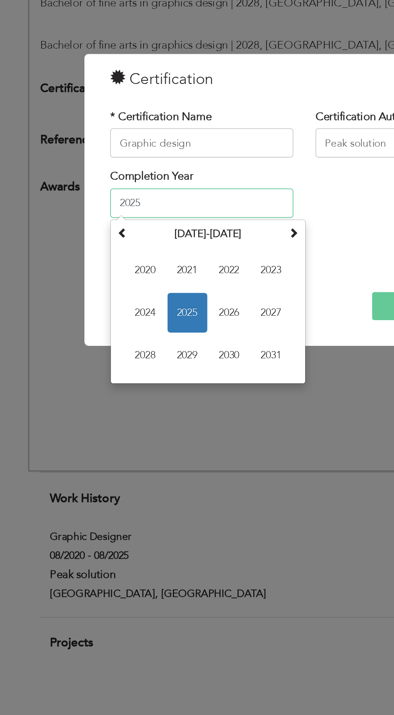
click at [135, 408] on span "2025" at bounding box center [133, 413] width 22 height 22
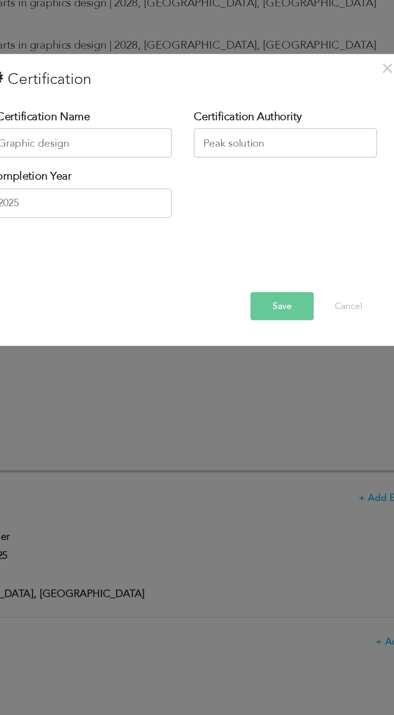
click at [258, 405] on button "Save" at bounding box center [251, 409] width 35 height 15
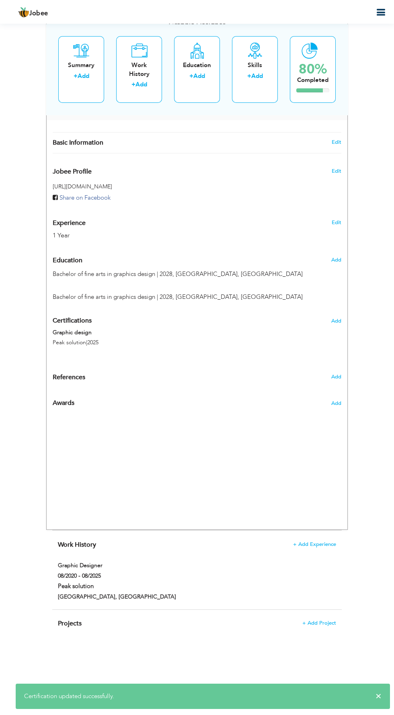
scroll to position [289, 0]
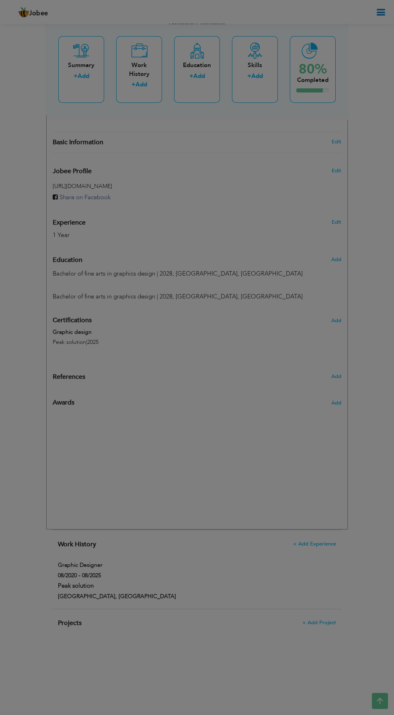
click at [0, 0] on div "× References * Name Company Email Contact No. Save" at bounding box center [0, 0] width 0 height 0
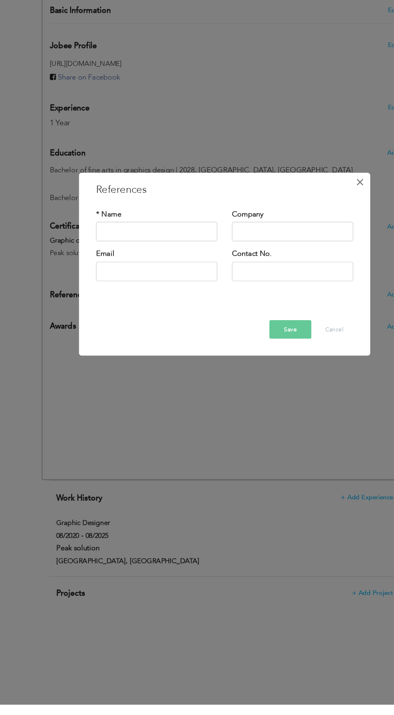
click at [311, 285] on span "×" at bounding box center [308, 283] width 7 height 14
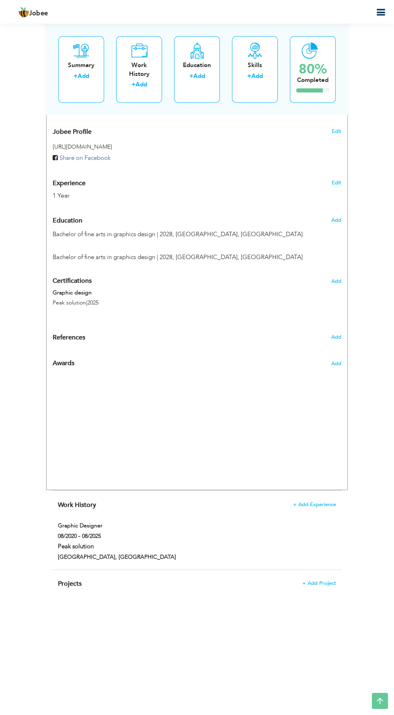
scroll to position [328, 0]
click at [383, 701] on icon at bounding box center [380, 701] width 16 height 16
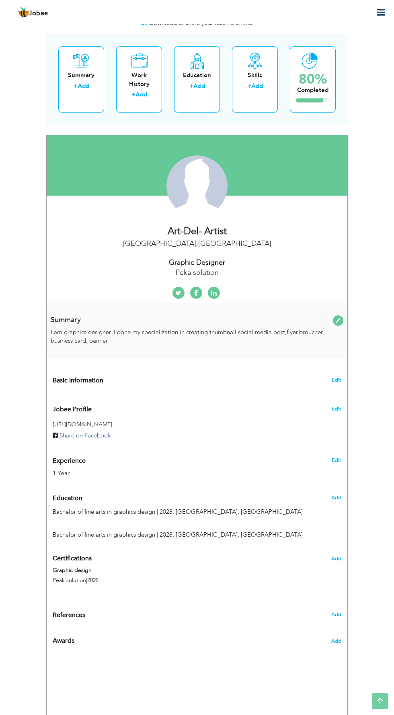
scroll to position [0, 0]
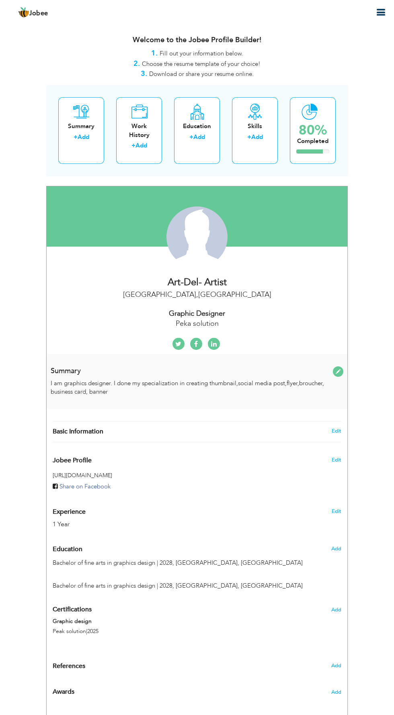
click at [384, 16] on icon "button" at bounding box center [381, 13] width 10 height 10
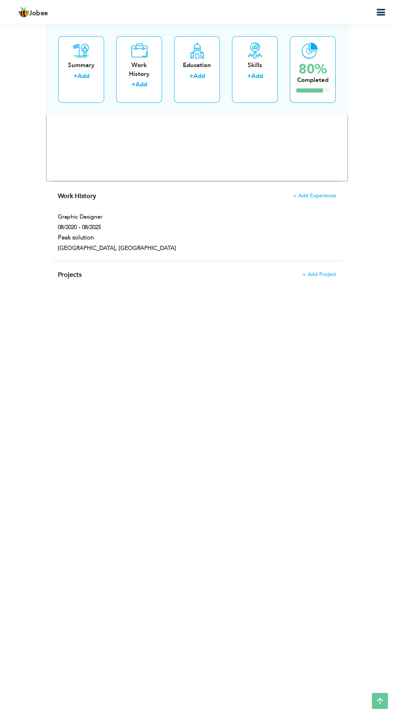
scroll to position [644, 0]
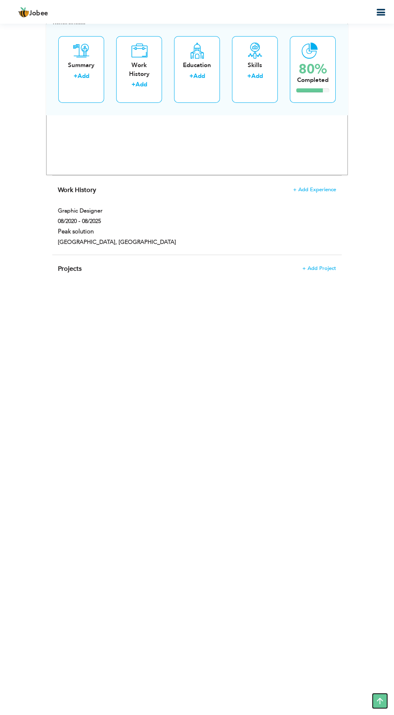
click at [383, 697] on icon at bounding box center [380, 701] width 16 height 16
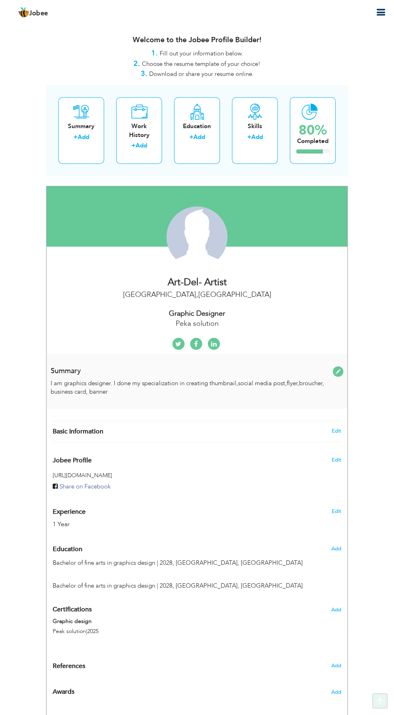
scroll to position [0, 0]
